Goal: Task Accomplishment & Management: Manage account settings

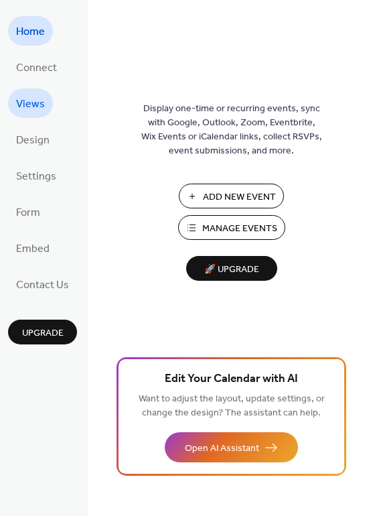
click at [38, 99] on span "Views" at bounding box center [30, 104] width 29 height 21
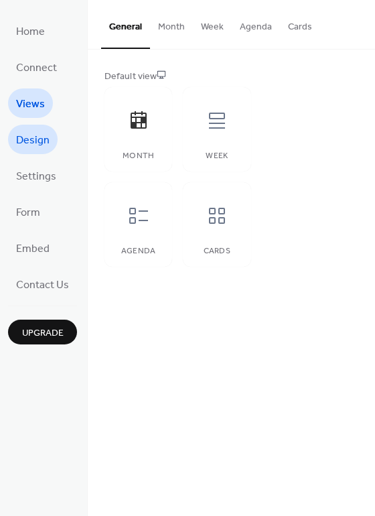
click at [38, 125] on link "Design" at bounding box center [33, 139] width 50 height 29
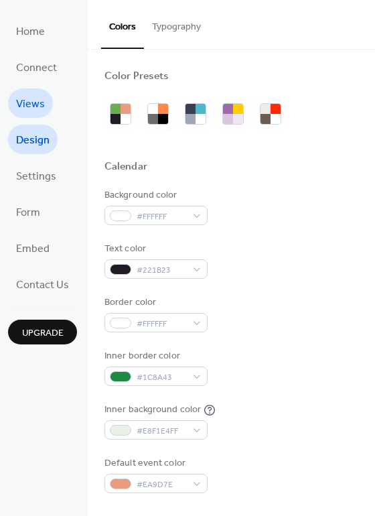
click at [34, 101] on span "Views" at bounding box center [30, 104] width 29 height 21
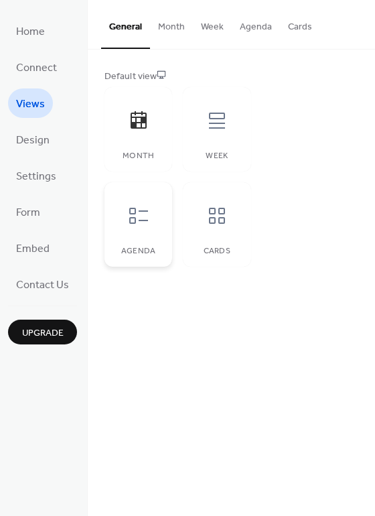
click at [135, 233] on div at bounding box center [139, 216] width 40 height 40
